Goal: Task Accomplishment & Management: Complete application form

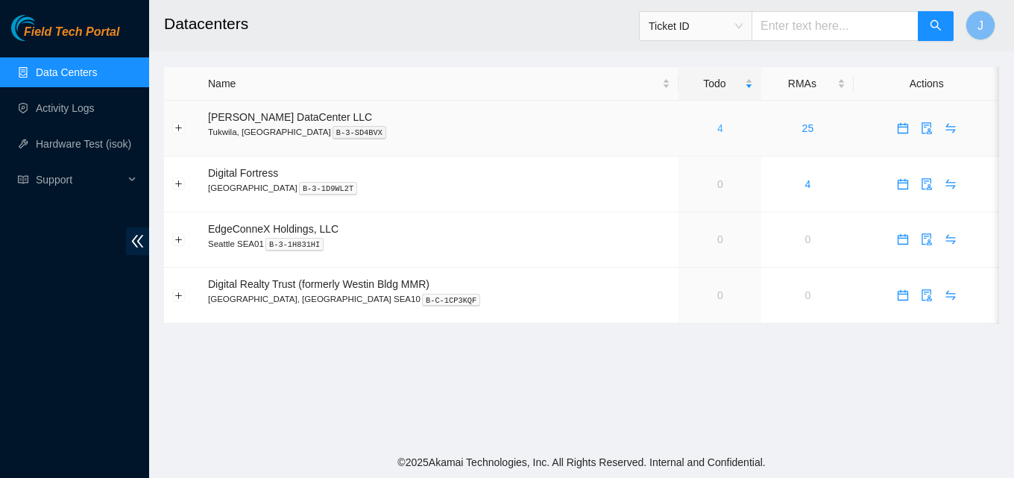
click at [717, 129] on link "4" at bounding box center [720, 128] width 6 height 12
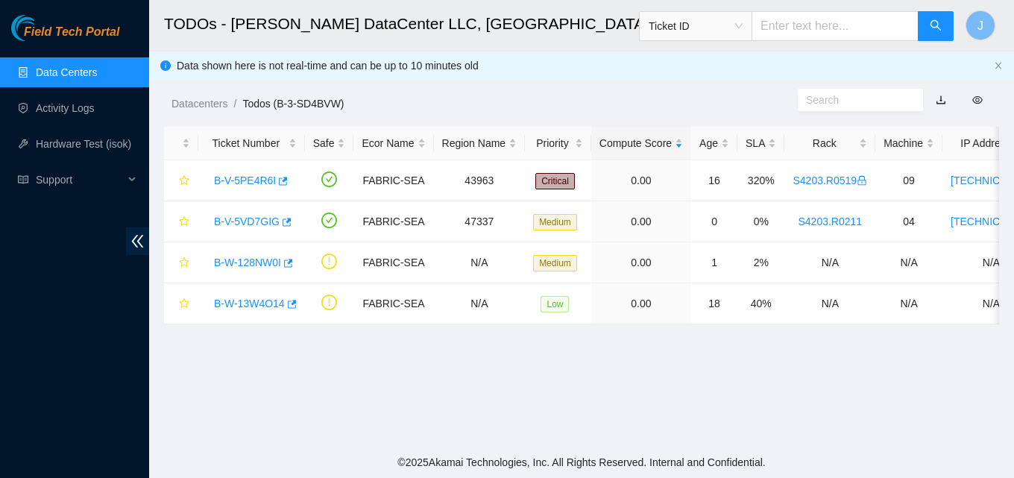
click at [70, 374] on div "Field Tech Portal Data Centers Activity Logs Hardware Test (isok) Support" at bounding box center [74, 246] width 149 height 463
click at [286, 261] on body "Field Tech Portal Data Centers Activity Logs Hardware Test (isok) Support TODOs…" at bounding box center [507, 239] width 1014 height 478
click at [289, 261] on icon "button" at bounding box center [288, 263] width 9 height 8
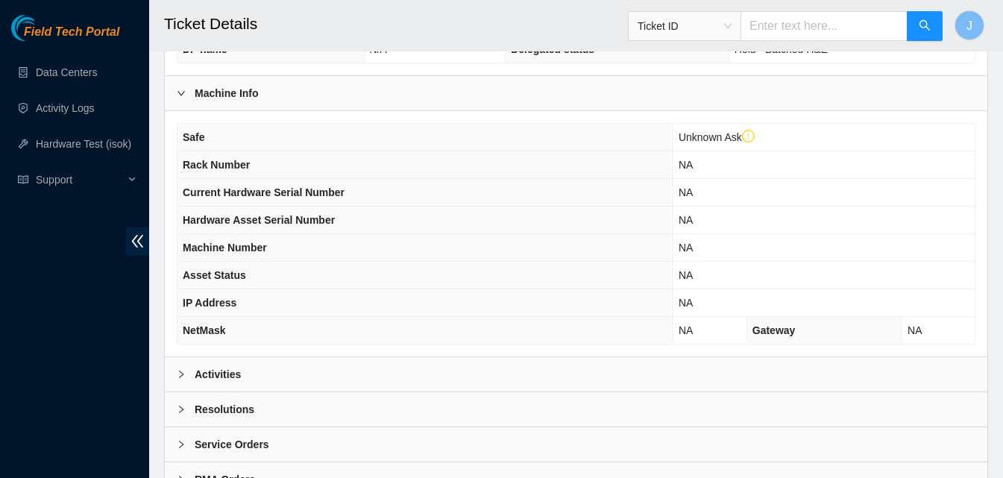
drag, startPoint x: 263, startPoint y: 374, endPoint x: 459, endPoint y: 269, distance: 222.5
click at [286, 362] on div "Activities" at bounding box center [576, 374] width 822 height 34
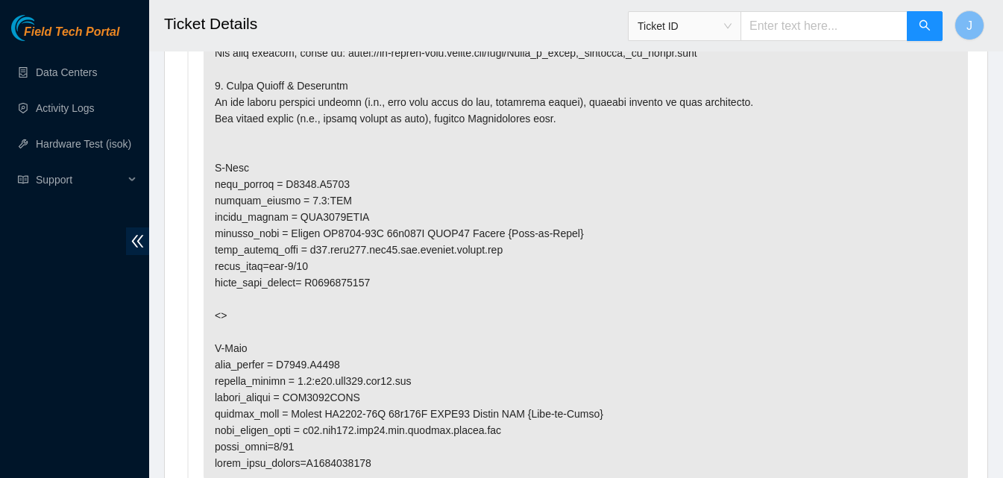
scroll to position [950, 0]
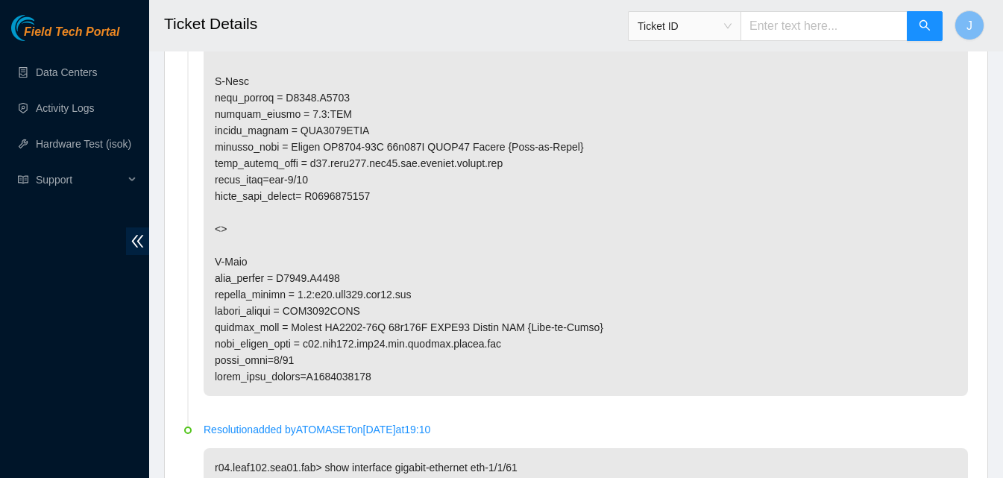
drag, startPoint x: 530, startPoint y: 5, endPoint x: 454, endPoint y: 38, distance: 82.8
click at [454, 38] on h2 "Ticket Details" at bounding box center [505, 24] width 682 height 48
click at [351, 95] on p at bounding box center [586, 163] width 764 height 465
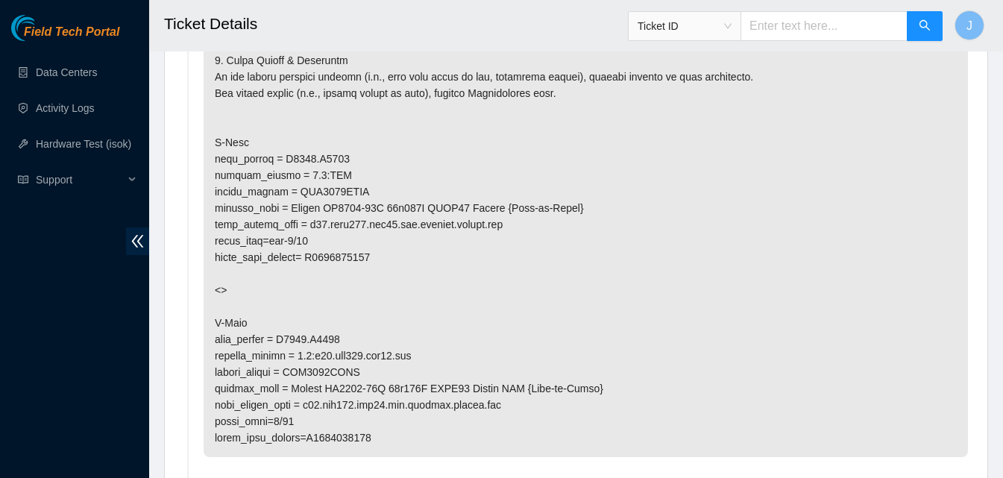
scroll to position [885, 0]
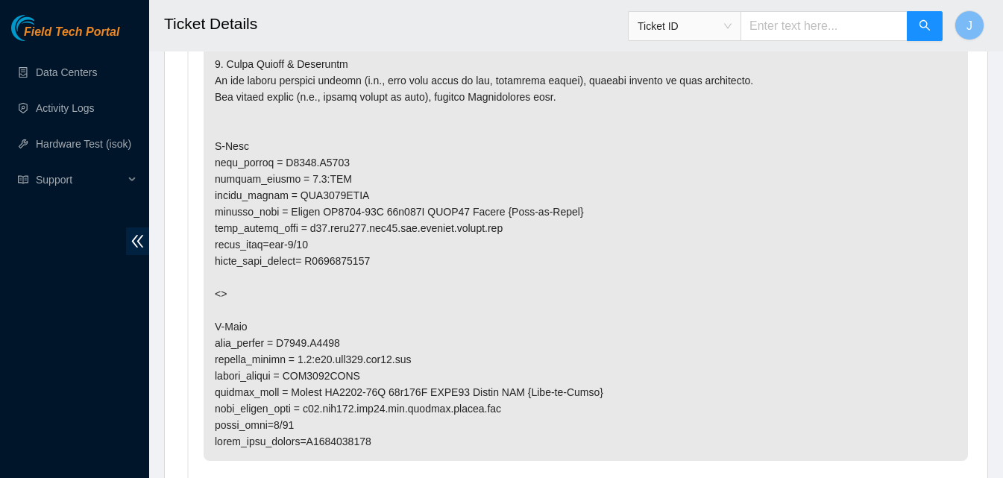
click at [2, 323] on div "Field Tech Portal Data Centers Activity Logs Hardware Test (isok) Support" at bounding box center [74, 246] width 149 height 463
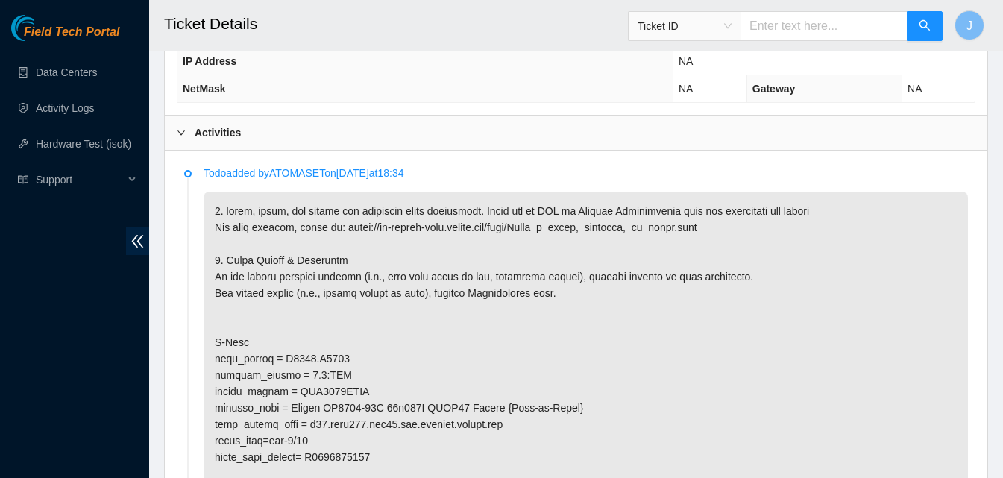
scroll to position [663, 0]
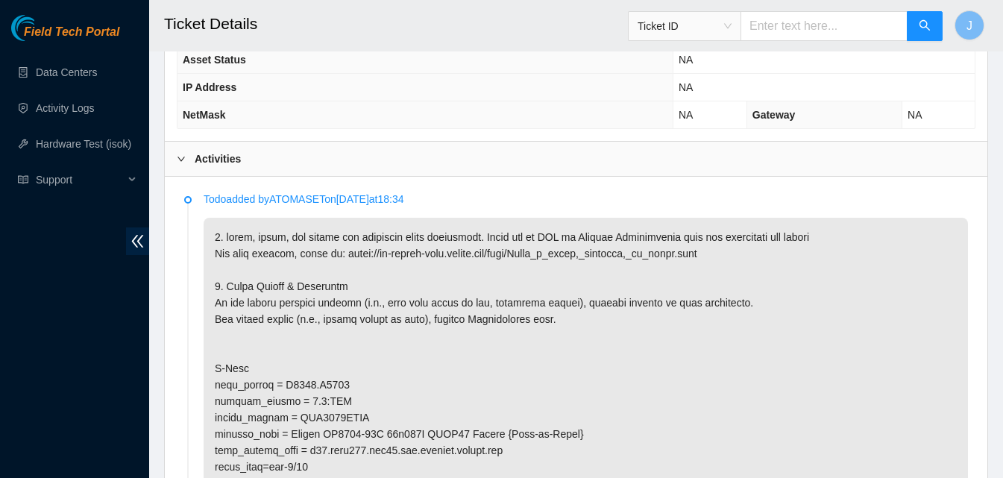
click at [594, 161] on div "Activities" at bounding box center [576, 159] width 822 height 34
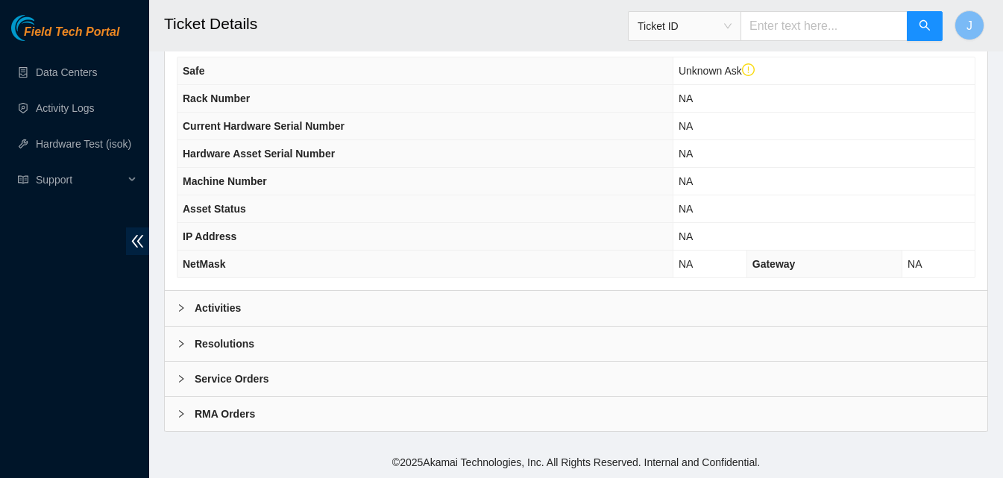
scroll to position [513, 0]
click at [378, 333] on div "Resolutions" at bounding box center [576, 344] width 822 height 34
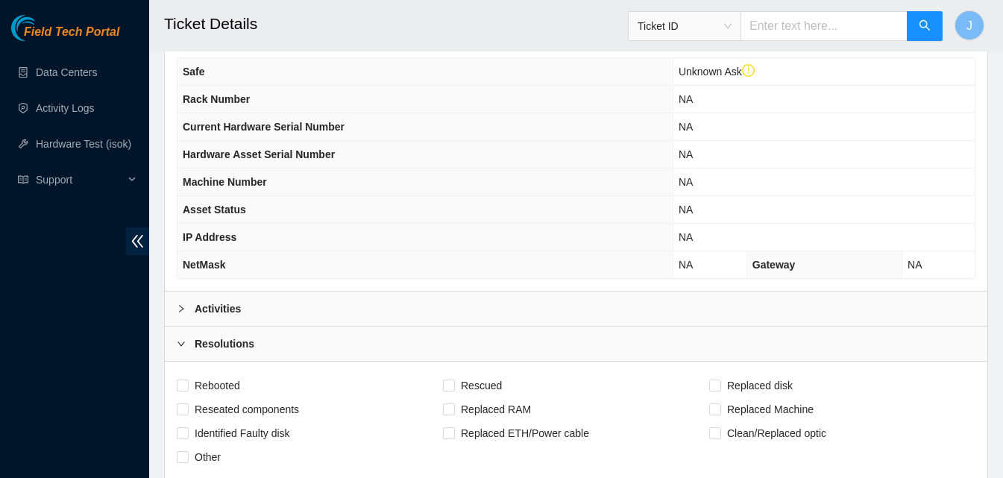
click at [1000, 320] on main "Ticket Details Ticket ID J This Ticket may not be safe to work on. Please conta…" at bounding box center [576, 143] width 854 height 1312
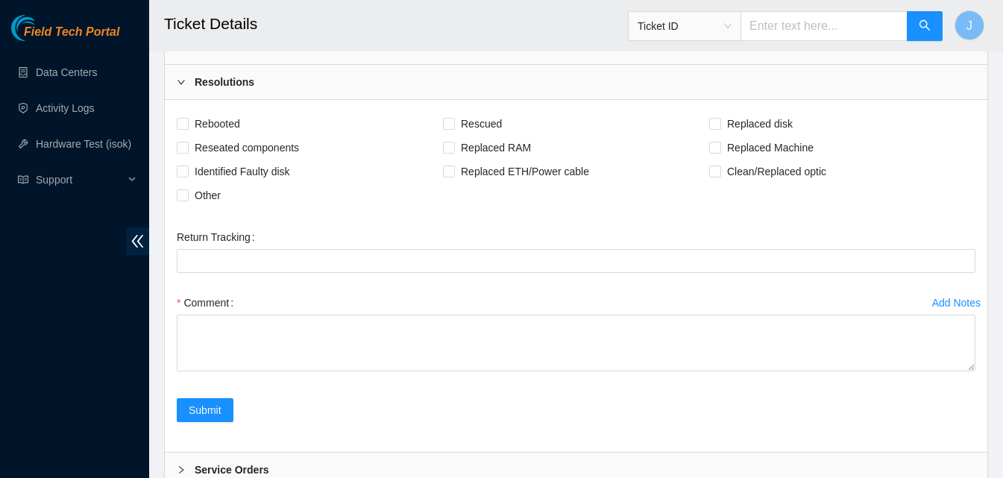
scroll to position [777, 0]
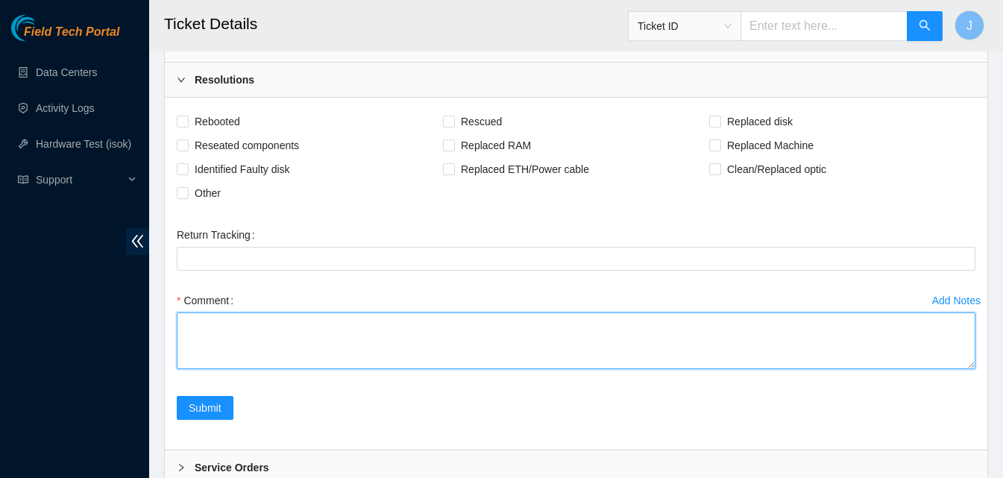
click at [646, 346] on textarea "Comment" at bounding box center [576, 340] width 799 height 57
paste textarea "S23BB03RR"
type textarea "tor side optic C2007393216 was burned out, replaced with new optic S23BB03RR po…"
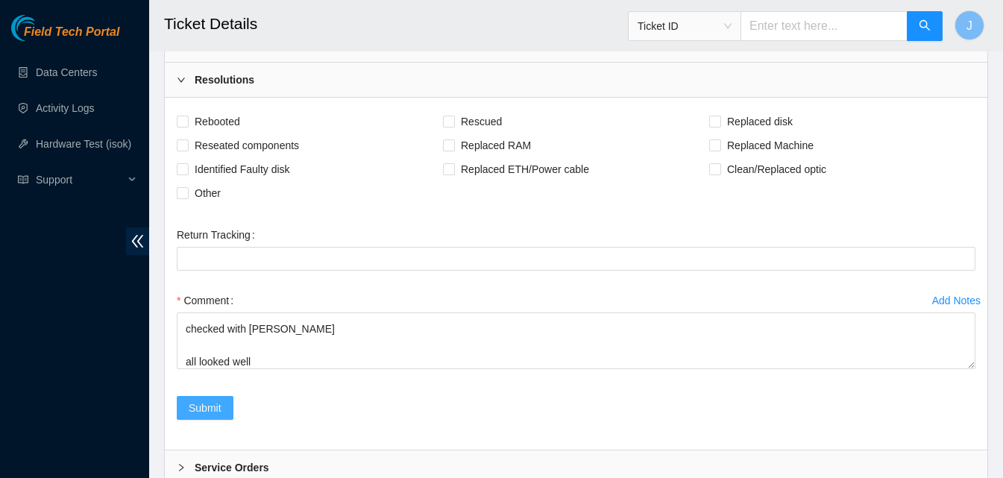
click at [216, 415] on span "Submit" at bounding box center [205, 408] width 33 height 16
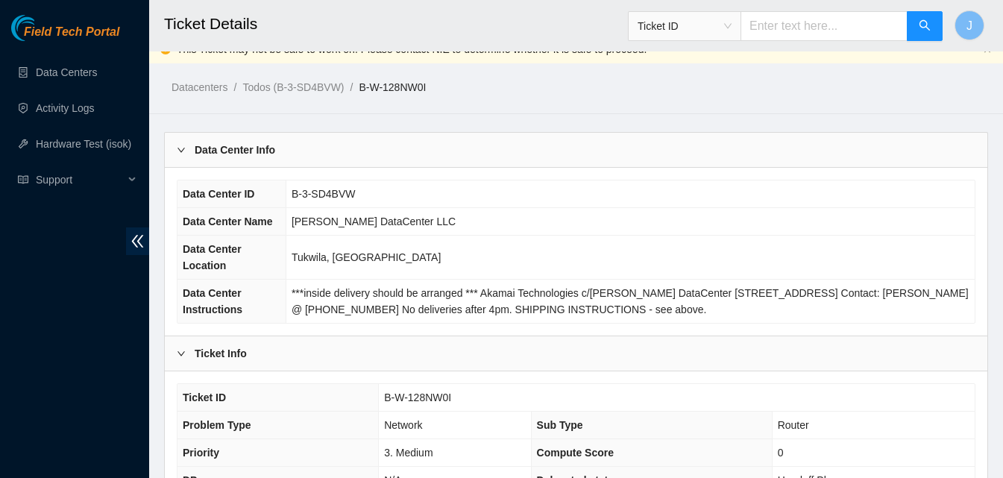
scroll to position [447, 0]
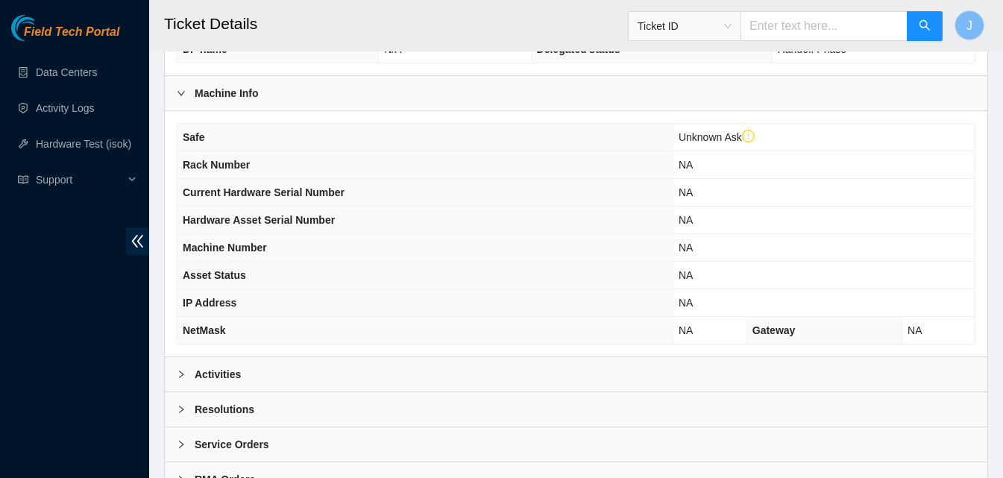
drag, startPoint x: 374, startPoint y: 413, endPoint x: 464, endPoint y: 314, distance: 133.6
click at [379, 412] on div "Resolutions" at bounding box center [576, 409] width 822 height 34
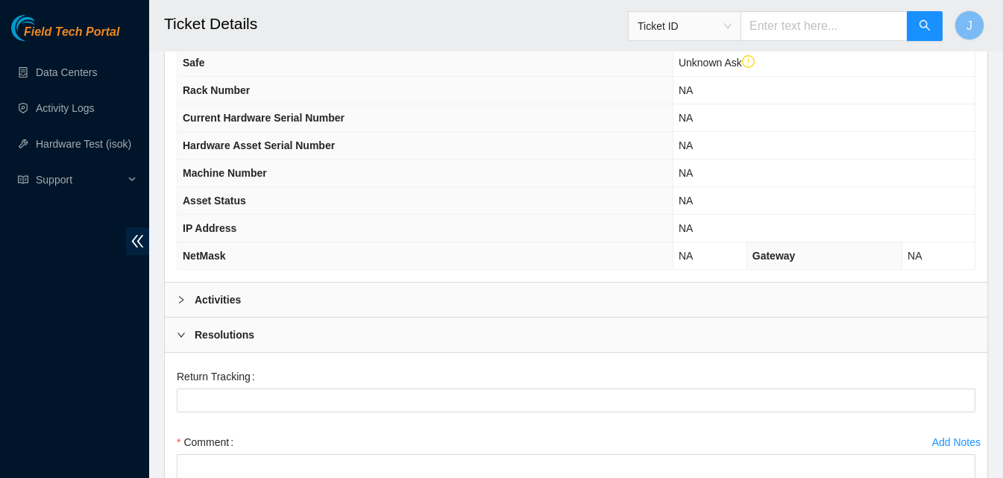
scroll to position [746, 0]
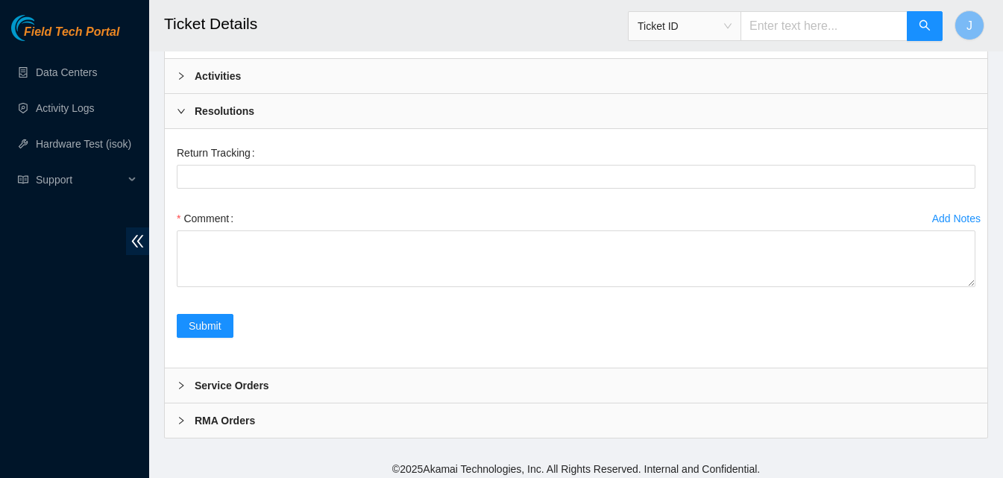
click at [339, 75] on div "Activities" at bounding box center [576, 76] width 822 height 34
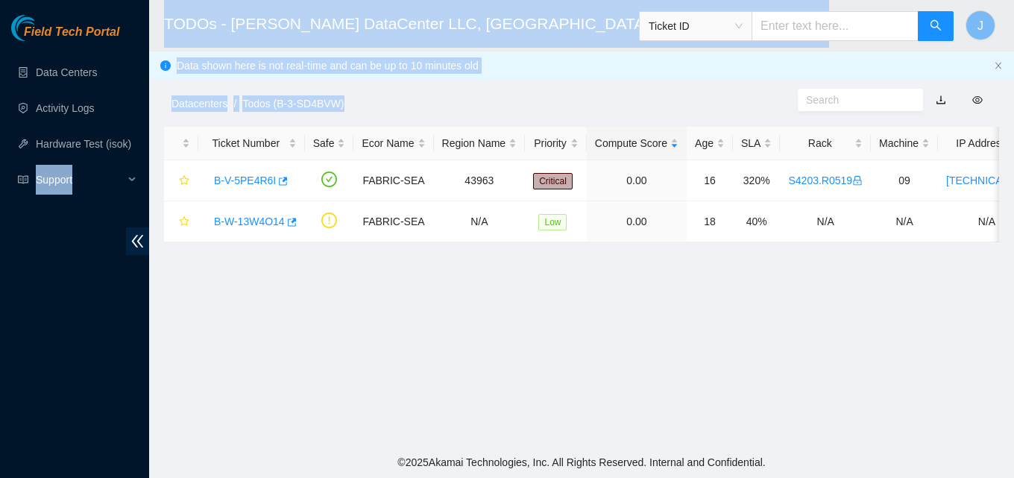
drag, startPoint x: 353, startPoint y: 110, endPoint x: 0, endPoint y: 476, distance: 509.4
click at [0, 476] on section "Field Tech Portal Data Centers Activity Logs Hardware Test (isok) Support TODOs…" at bounding box center [507, 239] width 1014 height 478
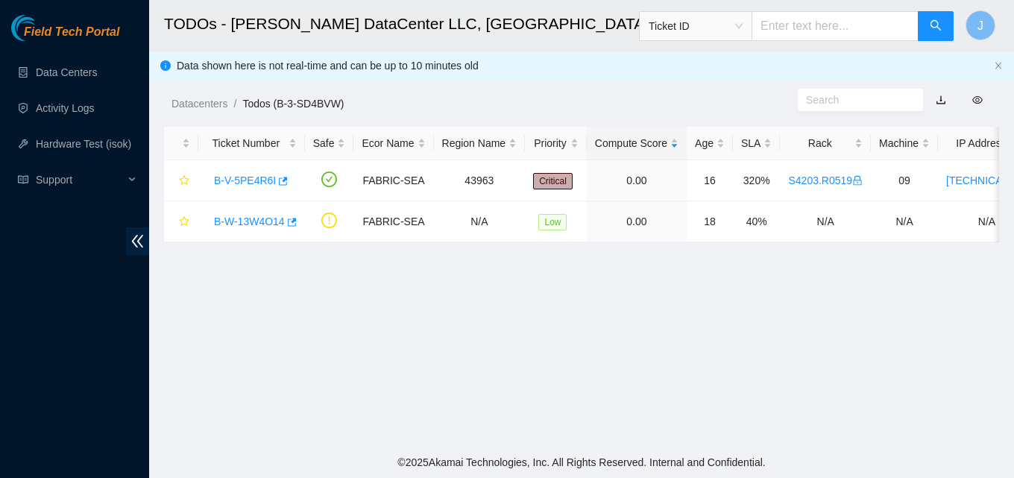
click at [975, 271] on main "TODOs - Sabey DataCenter LLC, Tukwila, WA Ticket ID J Data shown here is not re…" at bounding box center [581, 223] width 865 height 447
